Goal: Task Accomplishment & Management: Use online tool/utility

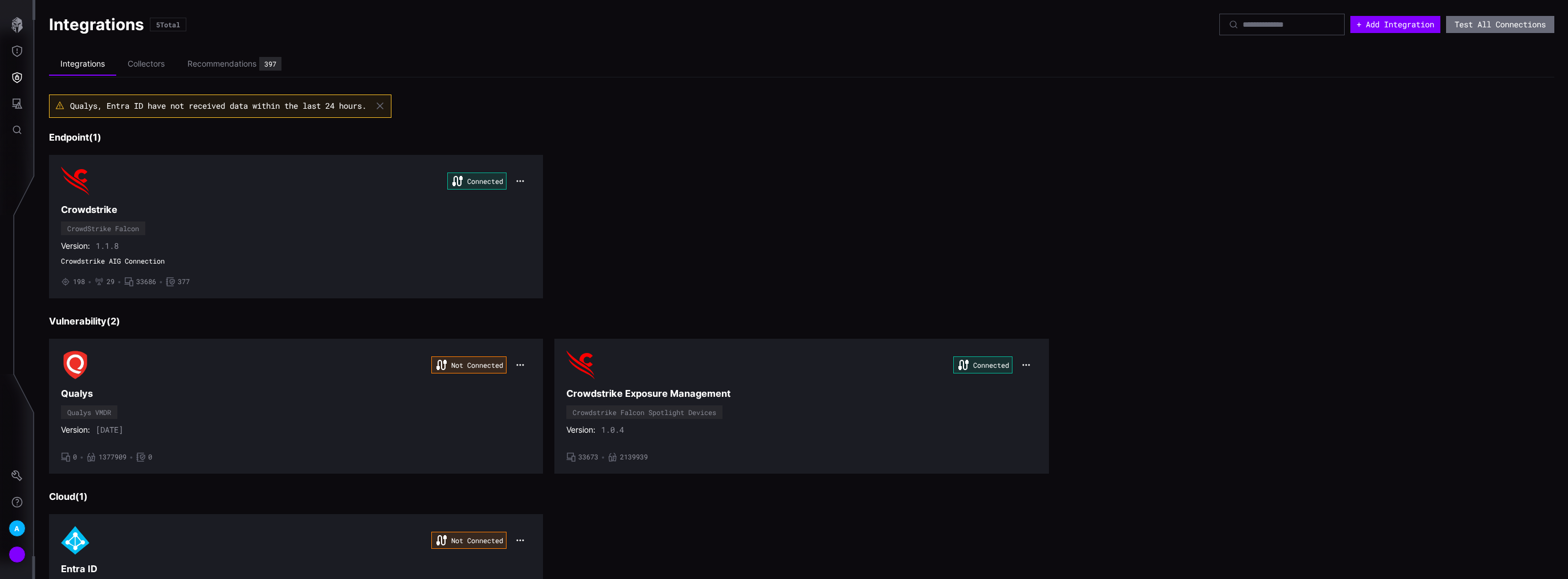
scroll to position [273, 0]
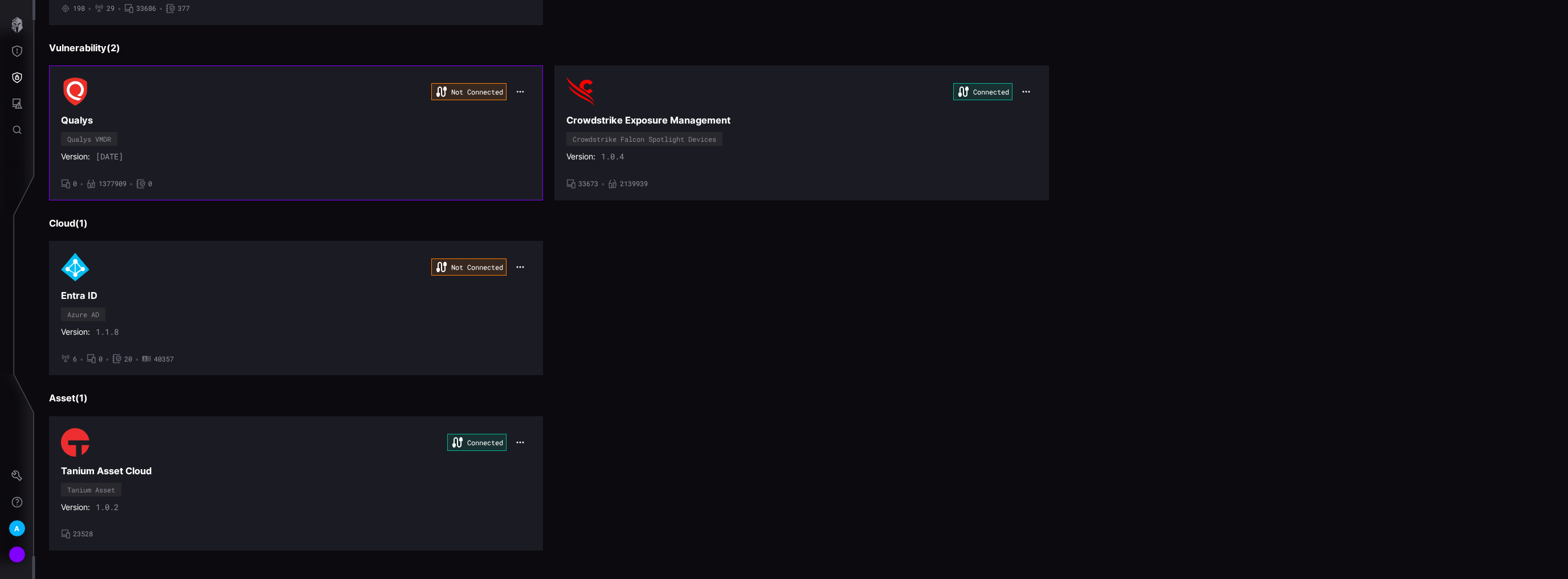
click at [521, 91] on icon "button" at bounding box center [521, 92] width 9 height 9
click at [527, 112] on div "Edit" at bounding box center [541, 115] width 39 height 10
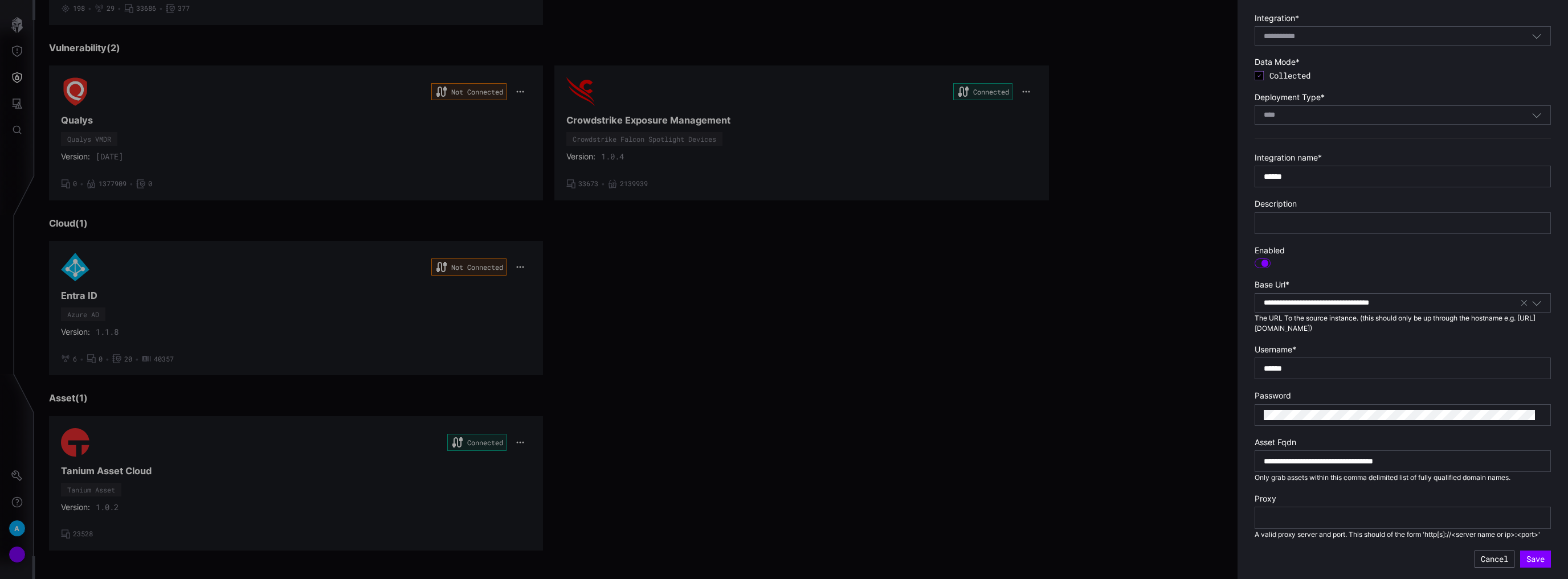
scroll to position [53, 0]
click at [1524, 561] on button "Save" at bounding box center [1535, 559] width 31 height 17
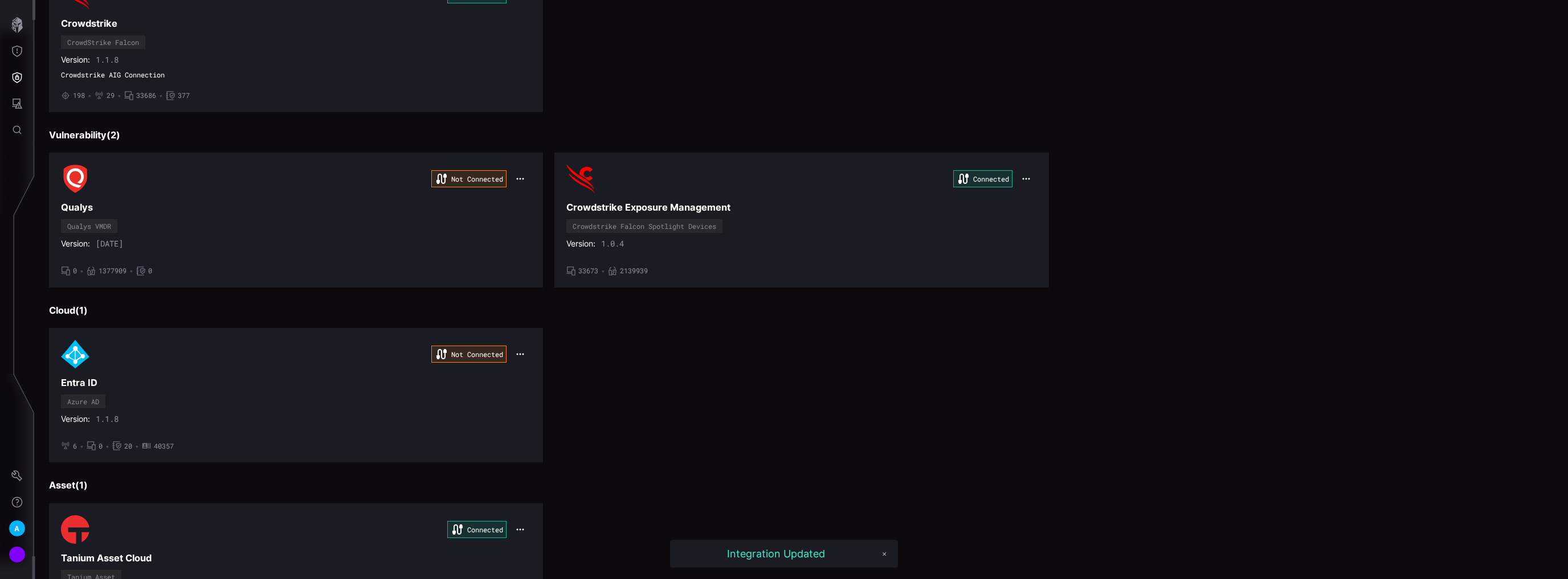
scroll to position [183, 0]
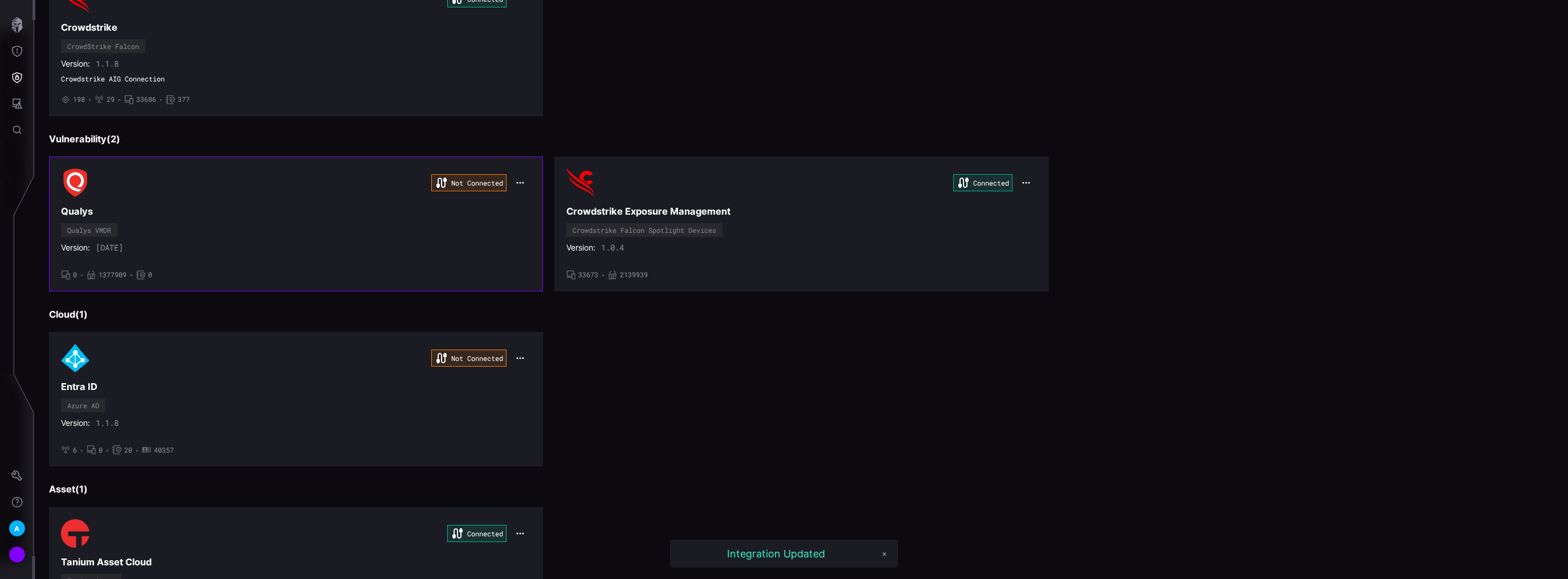
click at [519, 180] on icon "button" at bounding box center [520, 183] width 9 height 9
click at [402, 210] on h3 "Qualys" at bounding box center [296, 211] width 470 height 12
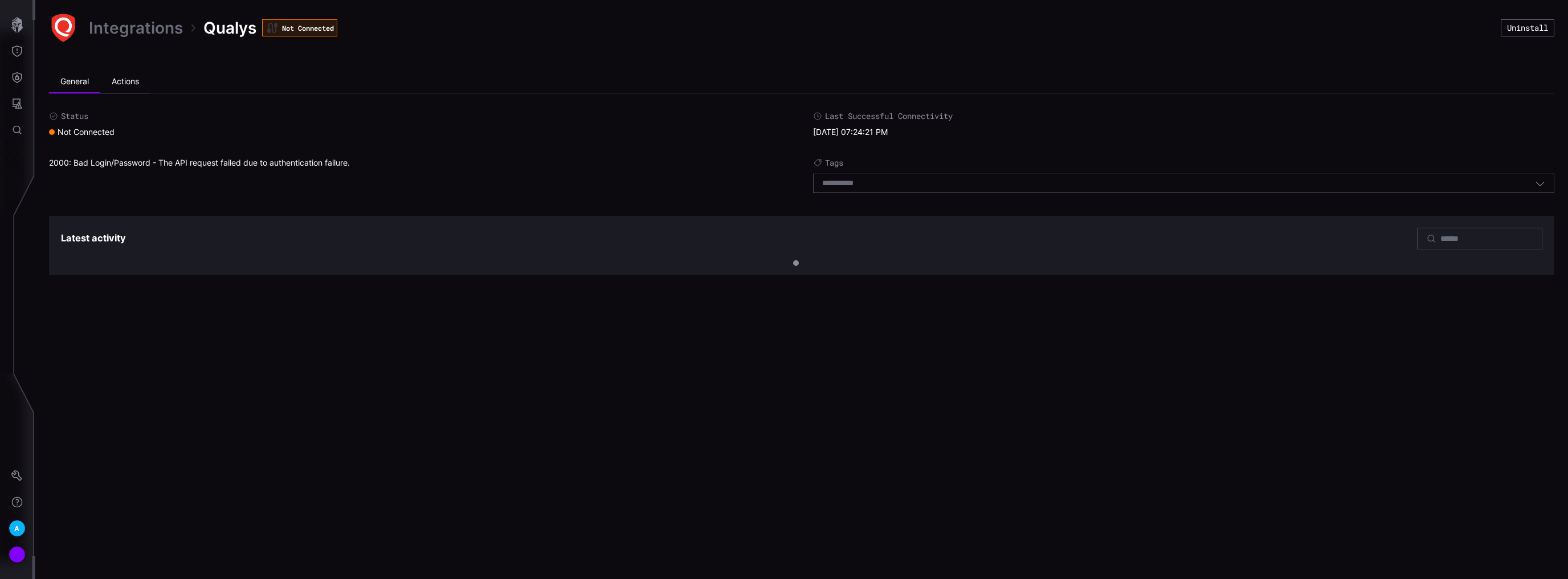
click at [118, 82] on li "Actions" at bounding box center [125, 82] width 50 height 23
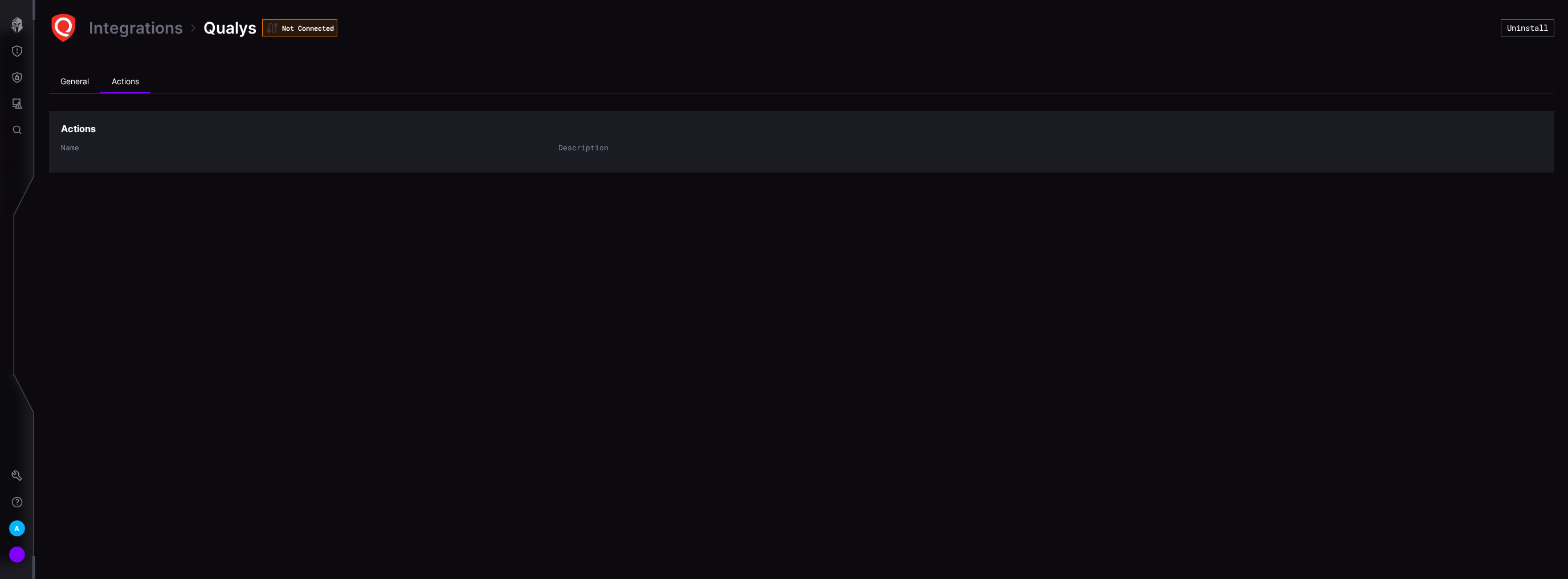
click at [69, 87] on li "General" at bounding box center [74, 82] width 52 height 23
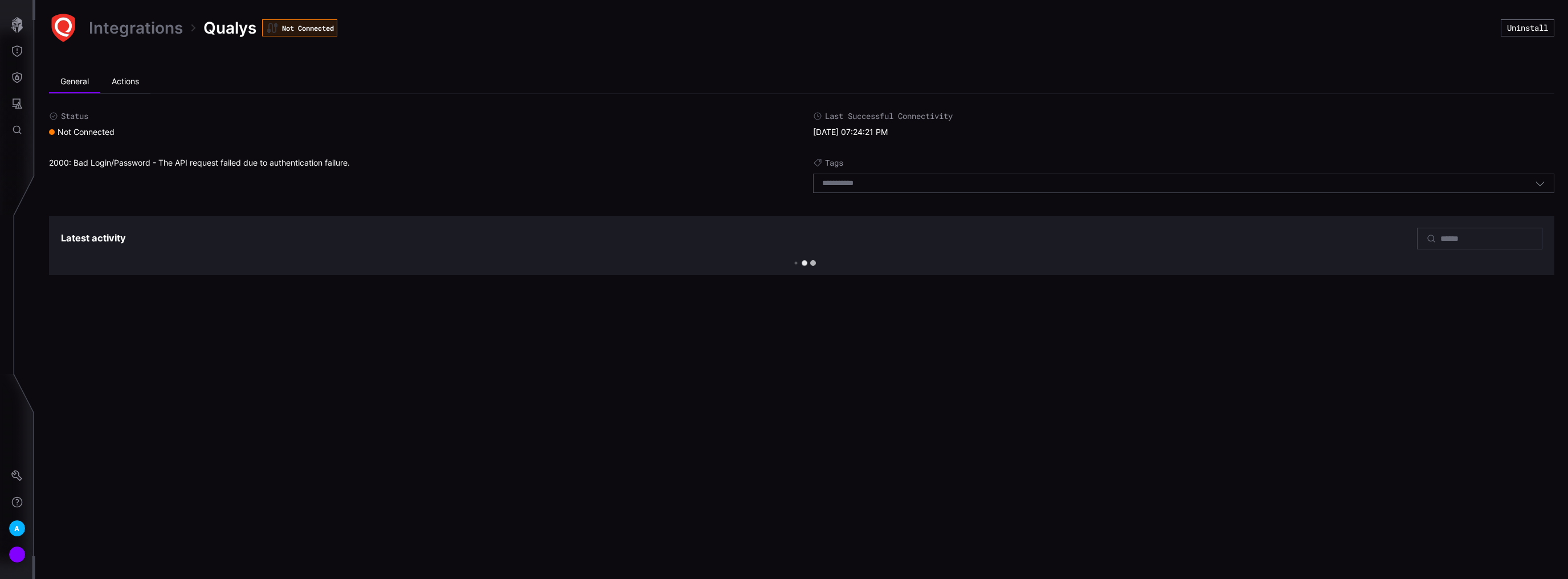
click at [122, 79] on li "Actions" at bounding box center [125, 82] width 50 height 23
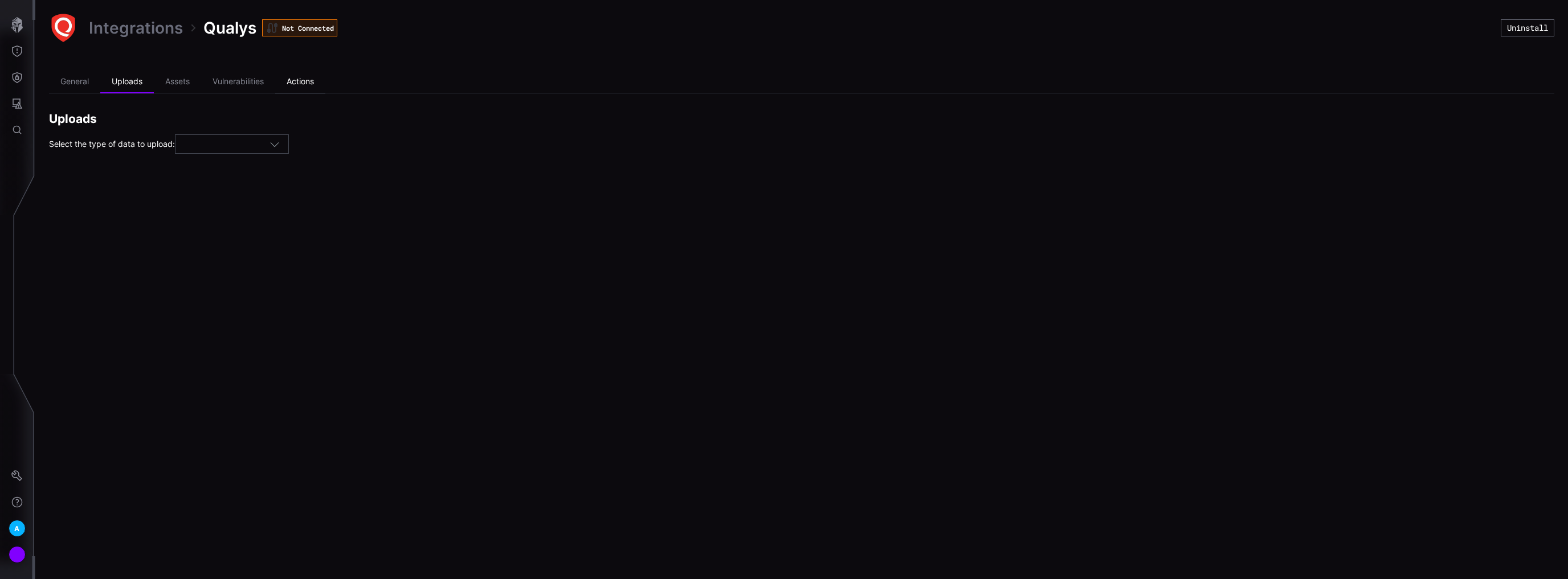
click at [302, 81] on li "Actions" at bounding box center [300, 82] width 50 height 23
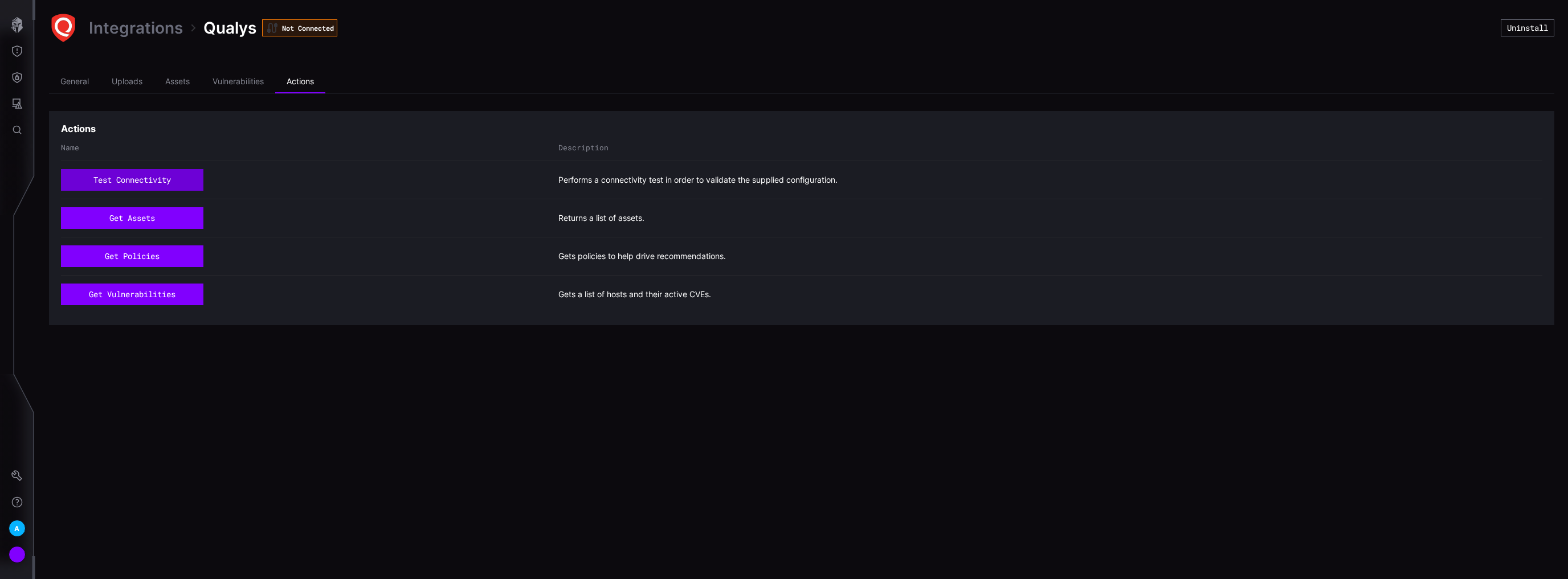
click at [160, 180] on button "test connectivity" at bounding box center [132, 180] width 142 height 21
click at [91, 83] on li "General" at bounding box center [74, 82] width 52 height 23
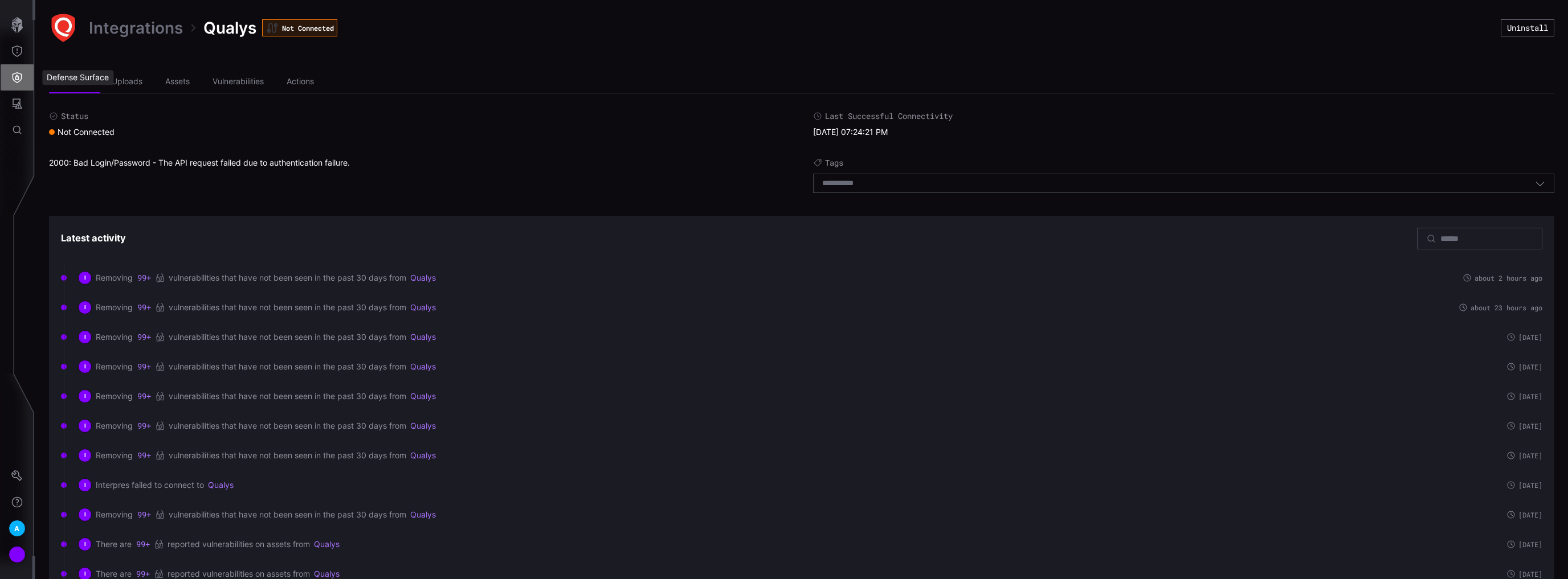
click at [14, 77] on icon "Defense Surface" at bounding box center [17, 77] width 11 height 11
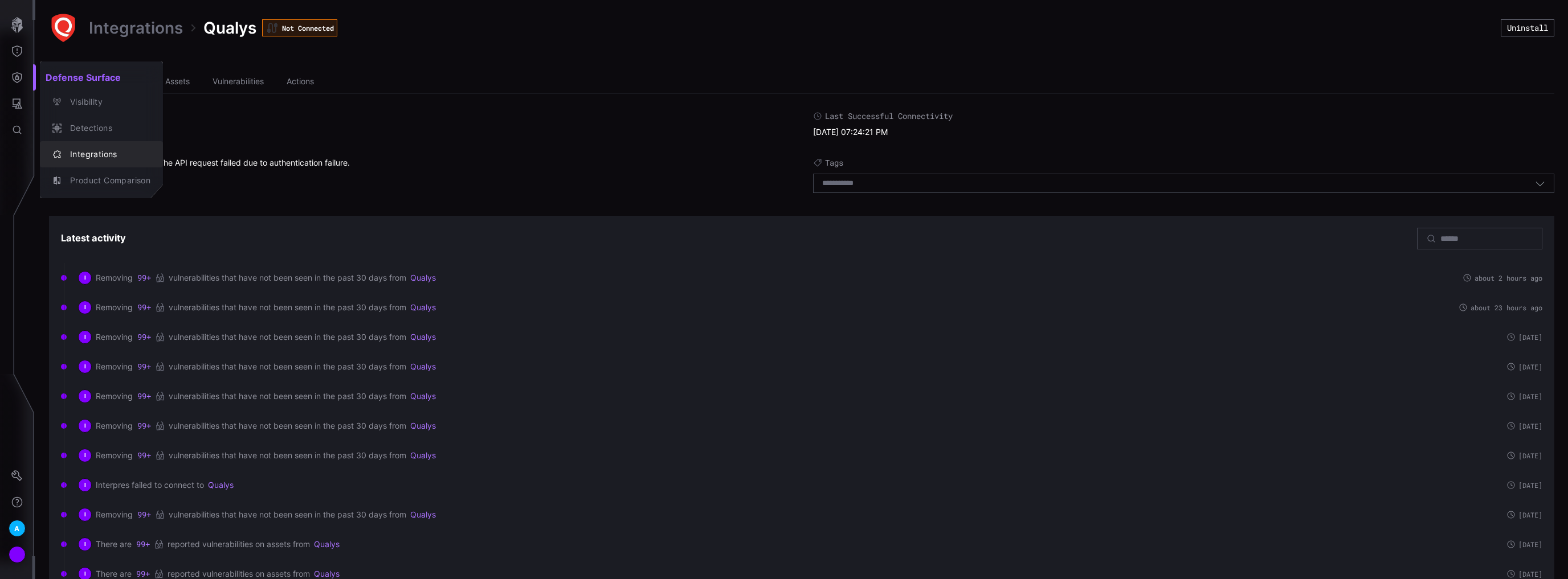
click at [81, 150] on div "Integrations" at bounding box center [107, 155] width 86 height 14
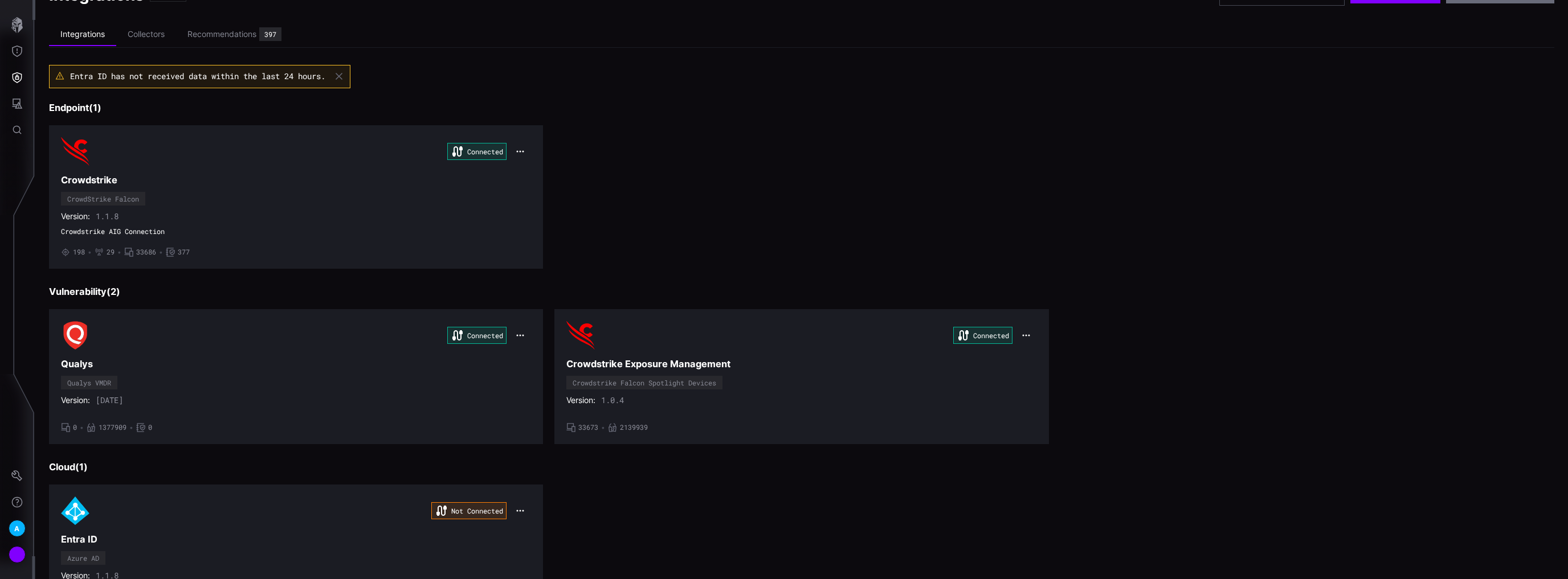
scroll to position [46, 0]
